Goal: Communication & Community: Answer question/provide support

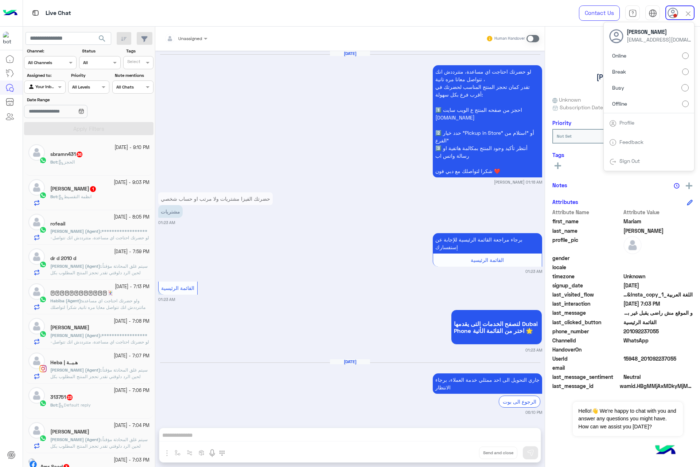
scroll to position [2990, 0]
